Goal: Task Accomplishment & Management: Complete application form

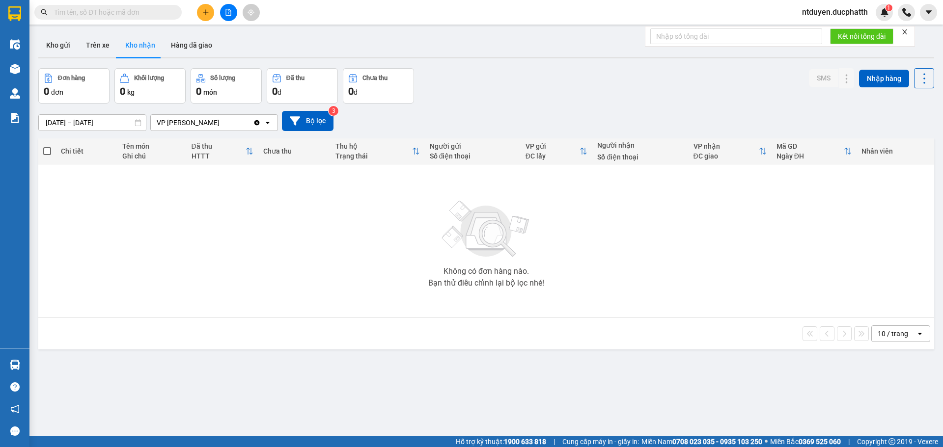
click at [126, 17] on input "text" at bounding box center [112, 12] width 116 height 11
paste input "0899515708"
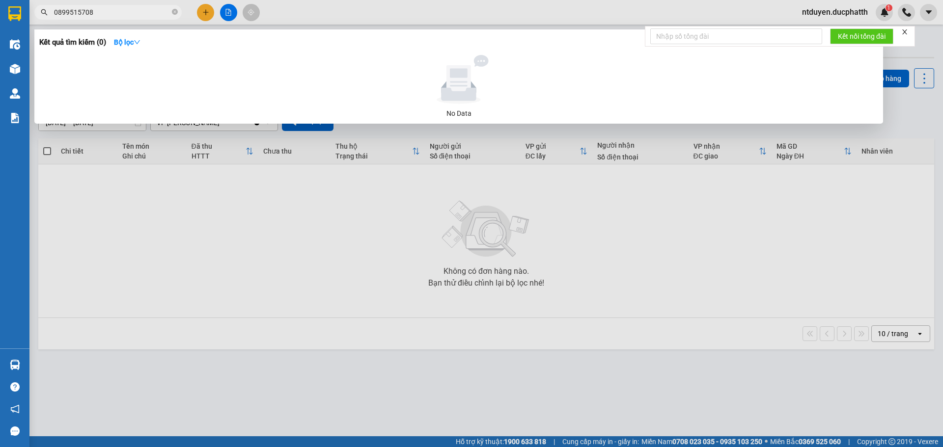
type input "0899515708"
drag, startPoint x: 583, startPoint y: 11, endPoint x: 349, endPoint y: 42, distance: 236.3
click at [582, 11] on div at bounding box center [471, 223] width 943 height 447
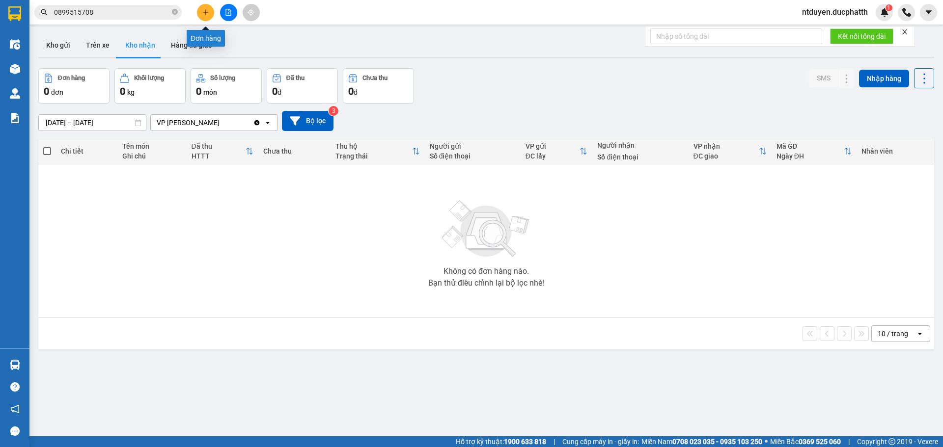
click at [203, 11] on icon "plus" at bounding box center [205, 12] width 7 height 7
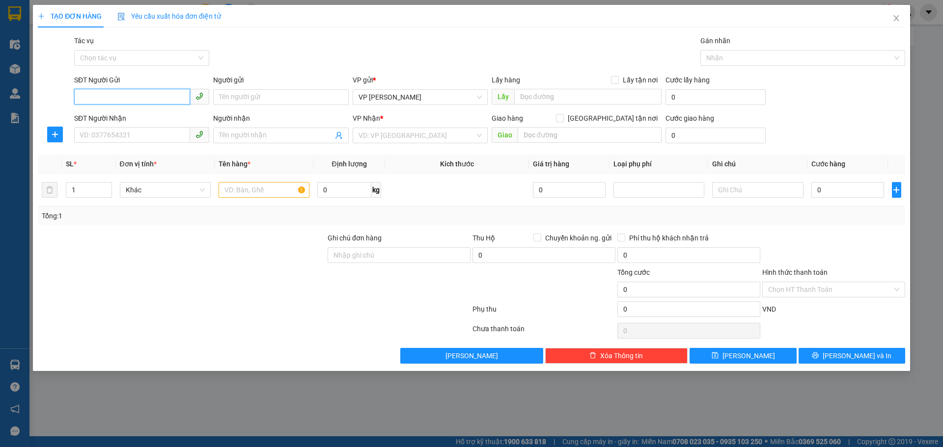
click at [109, 95] on input "SĐT Người Gửi" at bounding box center [132, 97] width 116 height 16
type input "0968625893"
click at [251, 103] on input "Người gửi" at bounding box center [280, 97] width 135 height 16
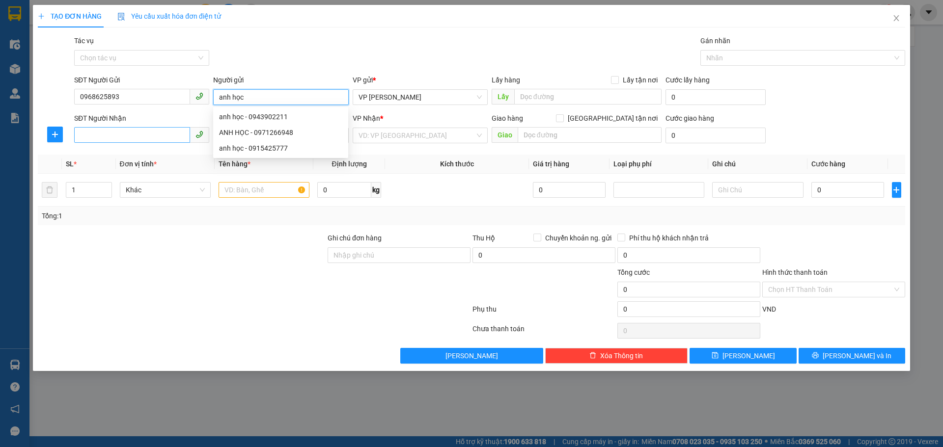
type input "anh học"
click at [149, 138] on input "SĐT Người Nhận" at bounding box center [132, 135] width 116 height 16
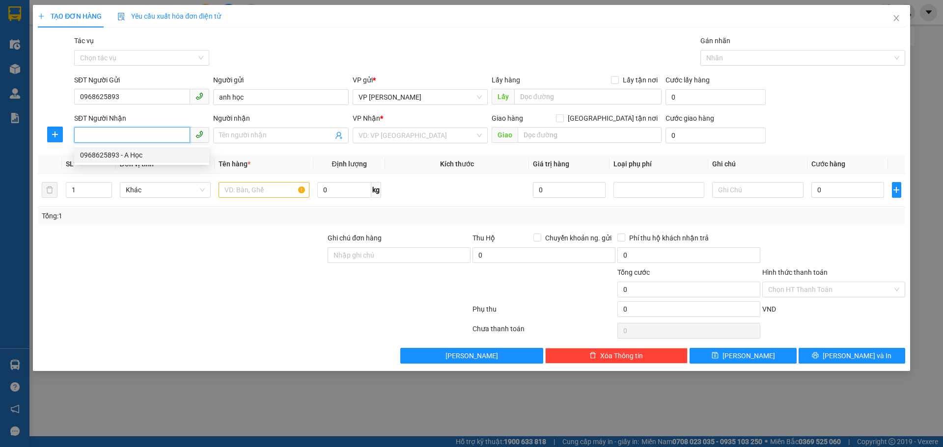
type input "2"
type input "0975175939"
click at [233, 137] on input "Người nhận" at bounding box center [275, 135] width 113 height 11
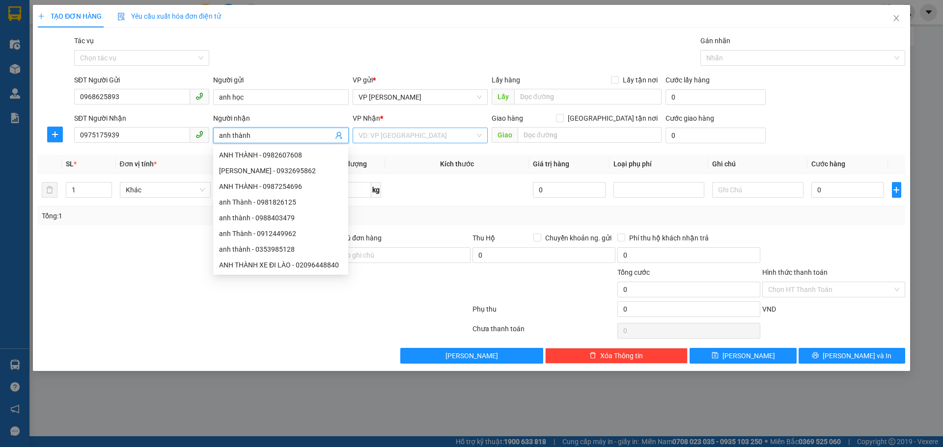
type input "anh thành"
click at [389, 138] on input "search" at bounding box center [416, 135] width 116 height 15
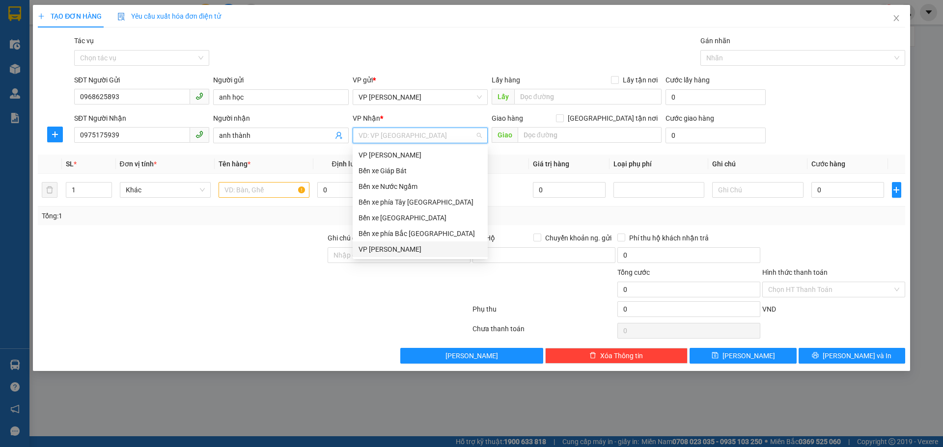
click at [397, 252] on div "VP [PERSON_NAME]" at bounding box center [419, 249] width 123 height 11
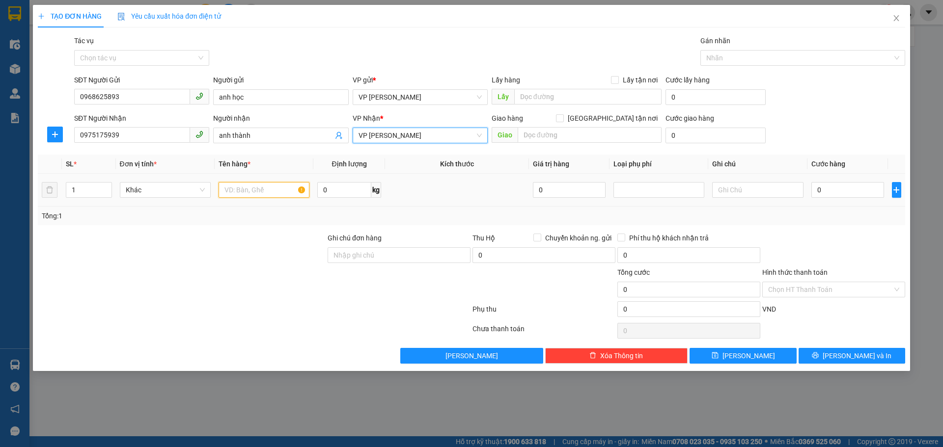
click at [267, 189] on input "text" at bounding box center [264, 190] width 91 height 16
type input "1"
type input "1 biển số xe + 1 giấy đăng kí xe"
click at [814, 189] on input "0" at bounding box center [847, 190] width 73 height 16
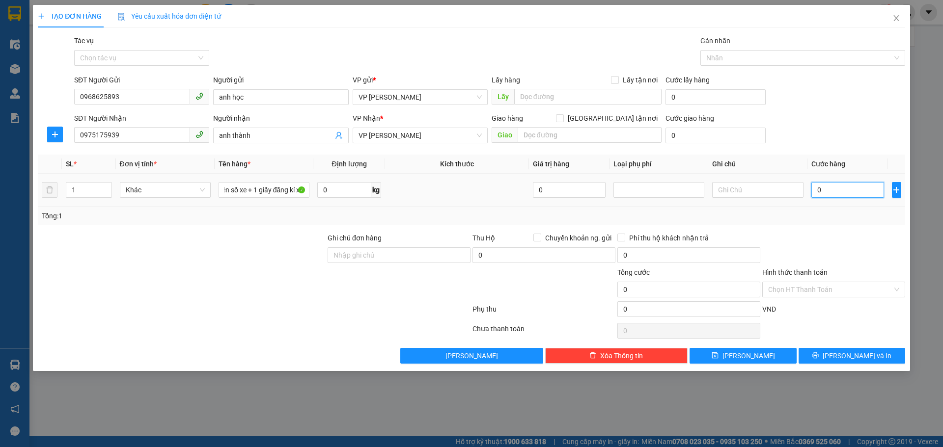
scroll to position [0, 0]
click at [814, 189] on input "0" at bounding box center [847, 190] width 73 height 16
click at [817, 191] on input "0" at bounding box center [847, 190] width 73 height 16
type input "40"
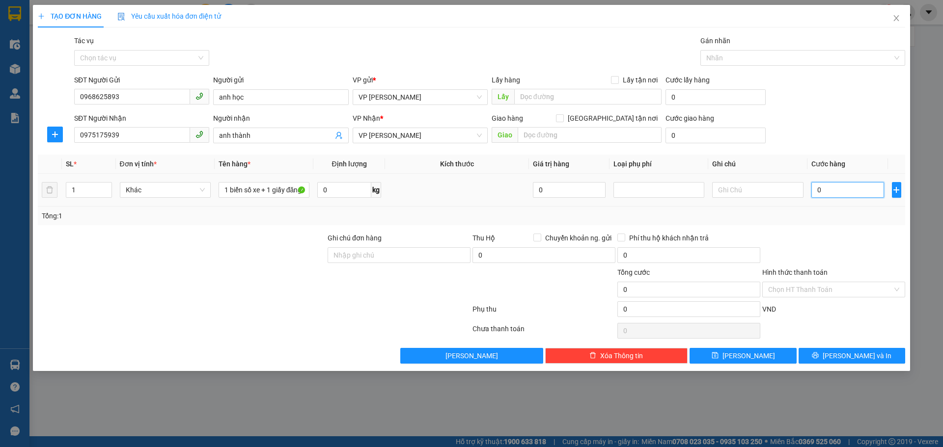
type input "40"
type input "400"
type input "4.000"
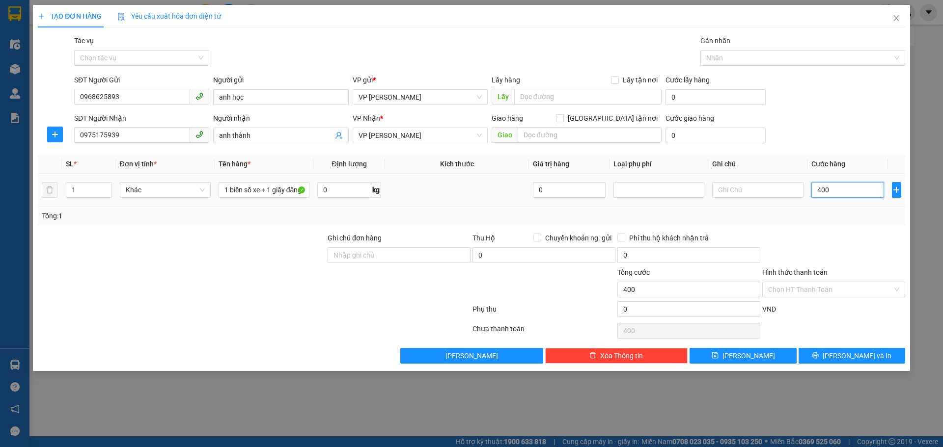
type input "4.000"
type input "40.000"
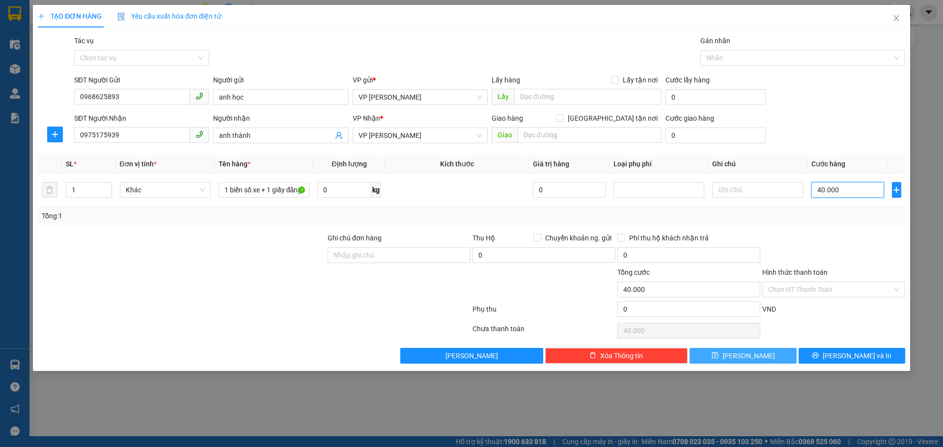
type input "40.000"
click at [762, 358] on button "[PERSON_NAME]" at bounding box center [742, 356] width 107 height 16
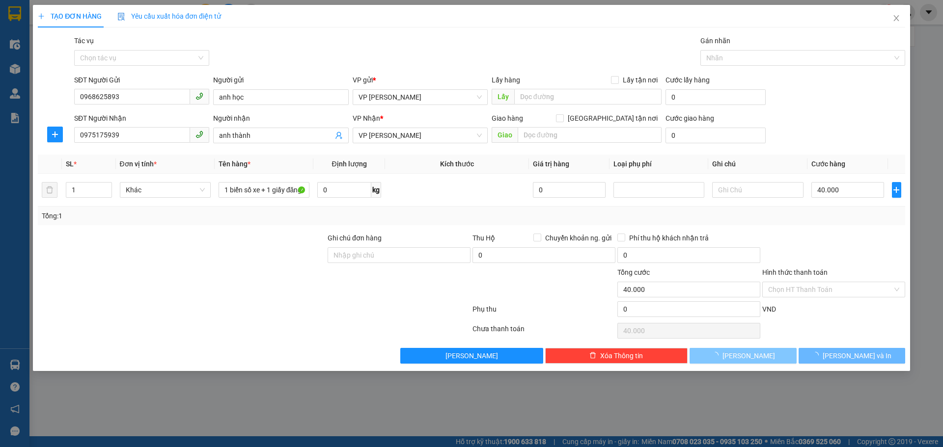
type input "0"
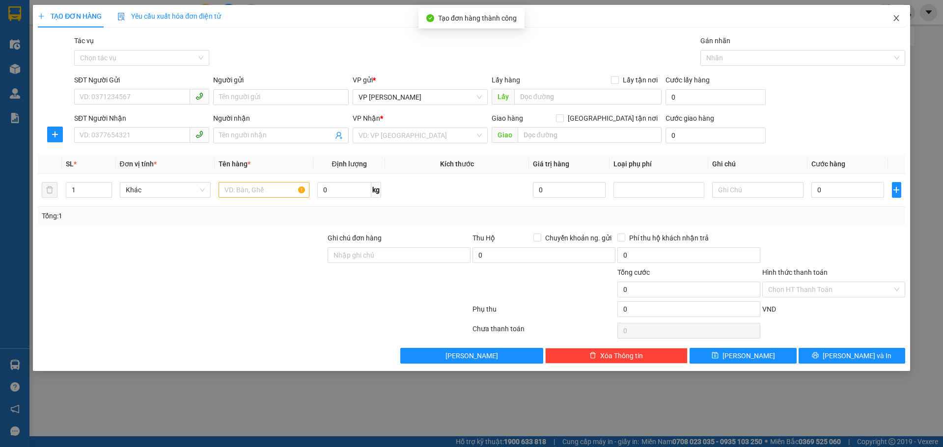
click at [897, 14] on span "Close" at bounding box center [895, 18] width 27 height 27
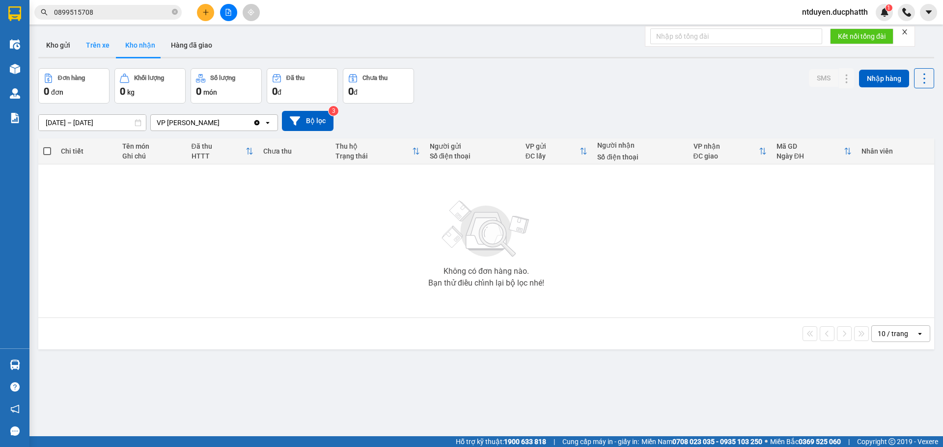
click at [97, 51] on button "Trên xe" at bounding box center [97, 45] width 39 height 24
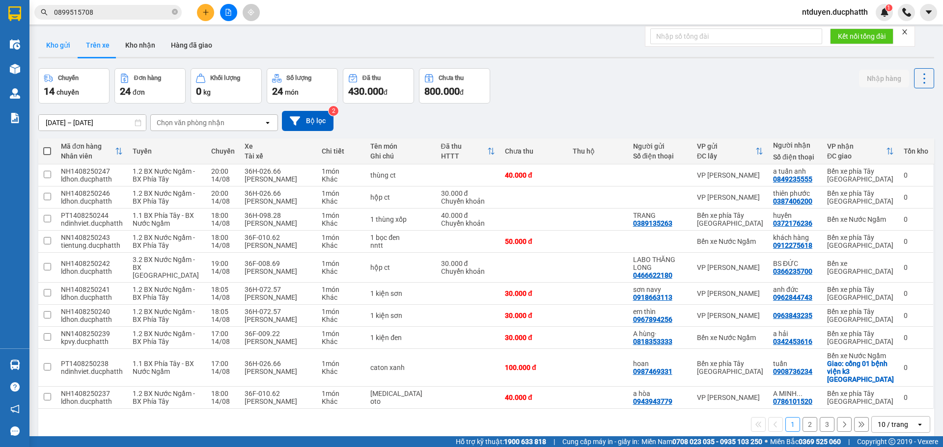
click at [70, 45] on button "Kho gửi" at bounding box center [58, 45] width 40 height 24
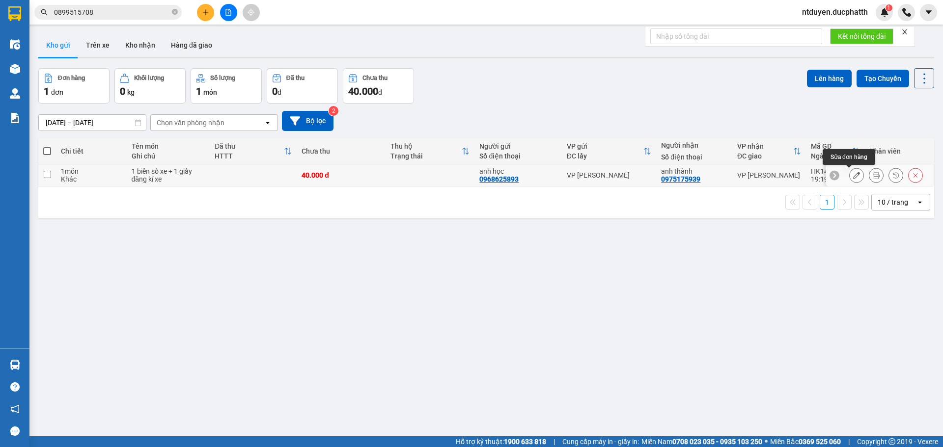
click at [850, 175] on button at bounding box center [857, 175] width 14 height 17
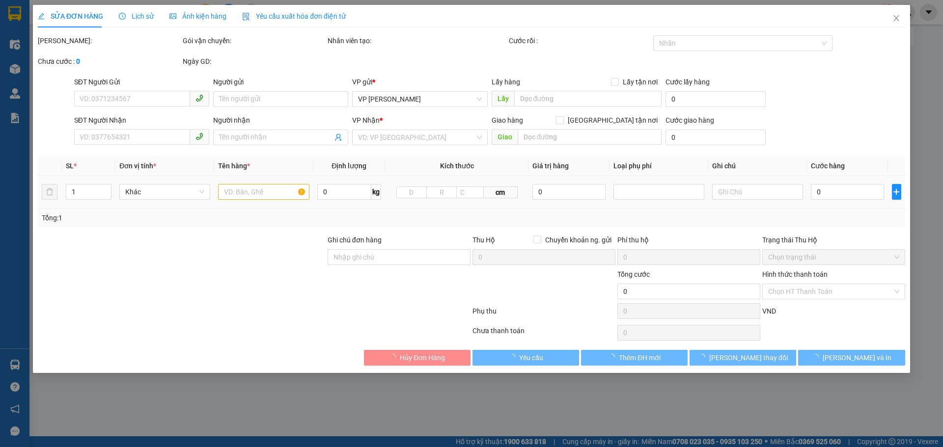
type input "0968625893"
type input "anh học"
type input "0975175939"
type input "anh thành"
type input "40.000"
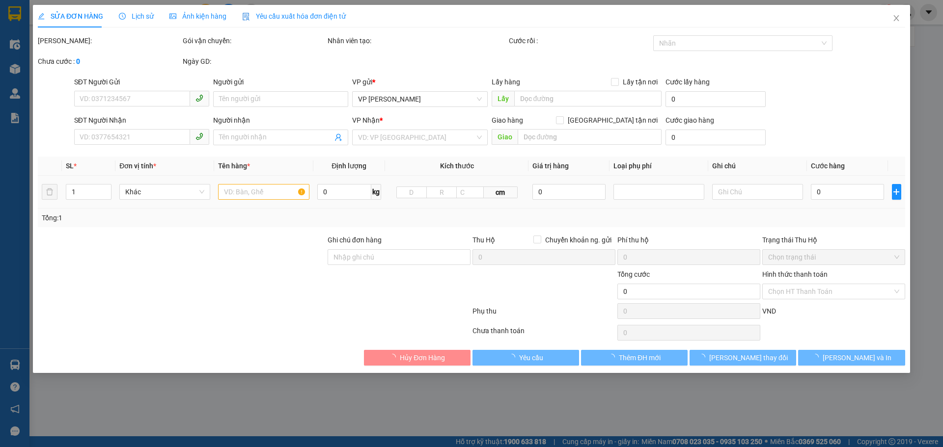
type input "40.000"
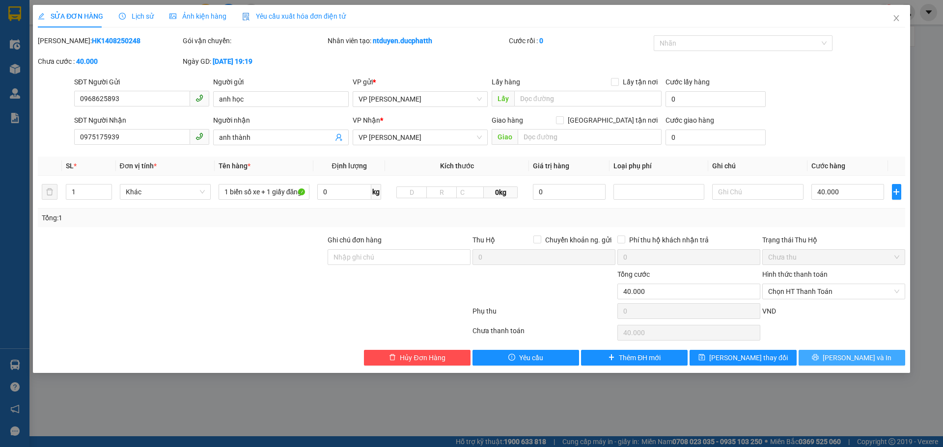
click at [832, 360] on button "[PERSON_NAME] và In" at bounding box center [851, 358] width 107 height 16
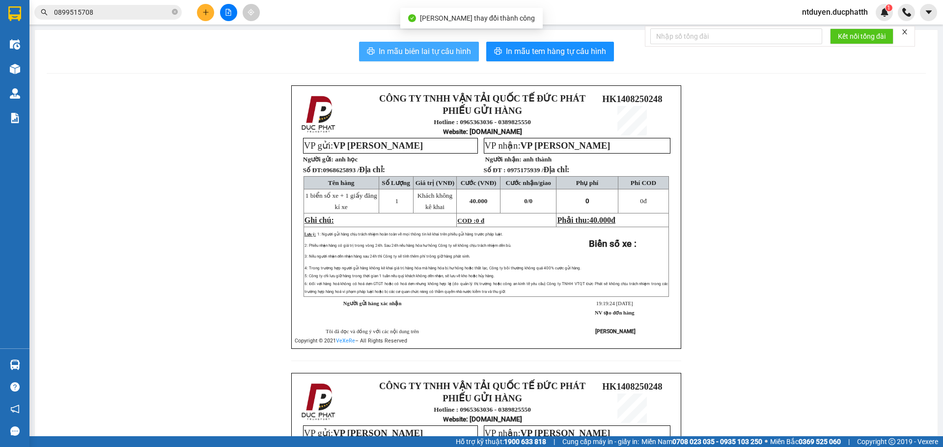
drag, startPoint x: 417, startPoint y: 53, endPoint x: 400, endPoint y: 50, distance: 17.0
click at [416, 53] on span "In mẫu biên lai tự cấu hình" at bounding box center [425, 51] width 92 height 12
